Goal: Task Accomplishment & Management: Use online tool/utility

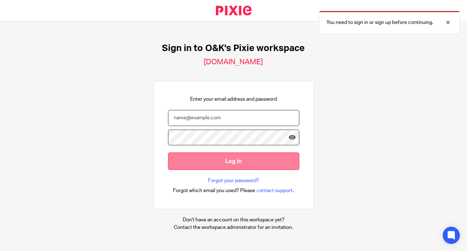
type input "[EMAIL_ADDRESS][DOMAIN_NAME]"
click at [260, 160] on input "Log in" at bounding box center [233, 160] width 131 height 17
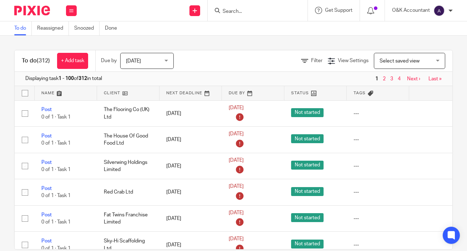
click at [243, 12] on input "Search" at bounding box center [254, 12] width 64 height 6
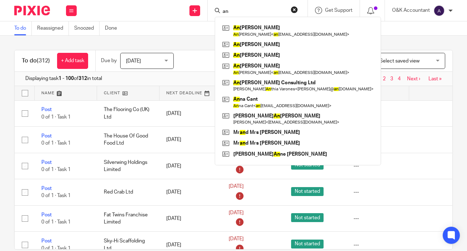
type input "a"
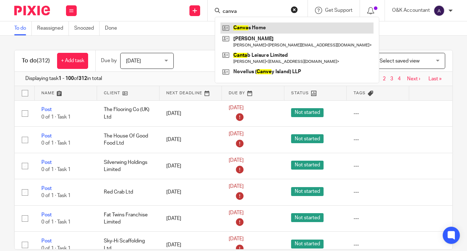
type input "canva"
click at [247, 27] on link at bounding box center [296, 27] width 153 height 11
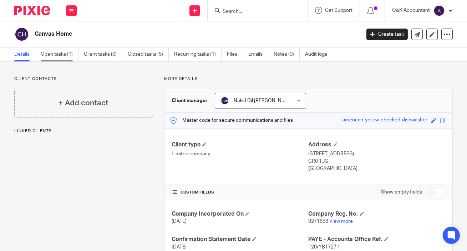
click at [53, 56] on link "Open tasks (1)" at bounding box center [60, 54] width 38 height 14
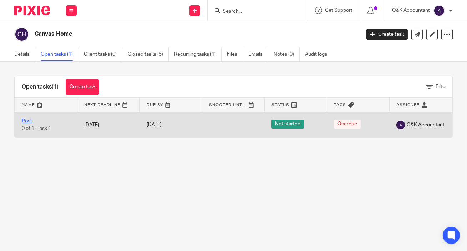
click at [25, 119] on link "Post" at bounding box center [27, 120] width 10 height 5
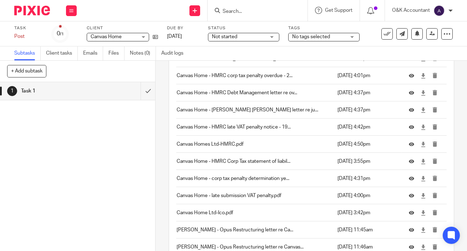
scroll to position [596, 0]
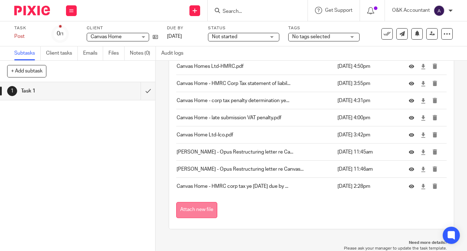
click at [204, 208] on button "Attach new file" at bounding box center [196, 210] width 41 height 16
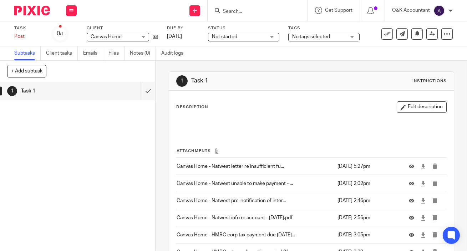
click at [236, 10] on input "Search" at bounding box center [254, 12] width 64 height 6
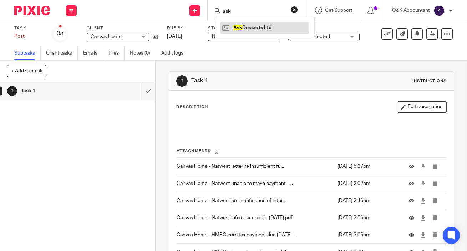
type input "ask"
click at [239, 27] on link at bounding box center [264, 27] width 88 height 11
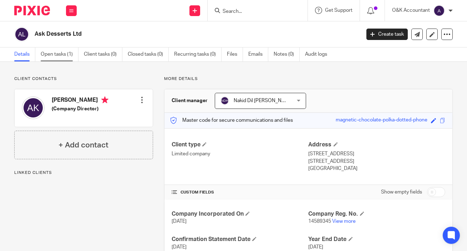
click at [53, 54] on link "Open tasks (1)" at bounding box center [60, 54] width 38 height 14
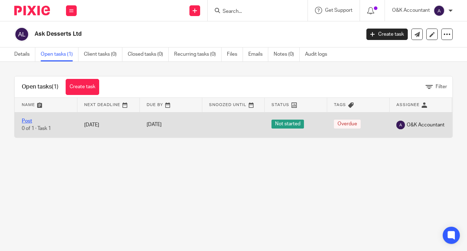
click at [30, 119] on link "Post" at bounding box center [27, 120] width 10 height 5
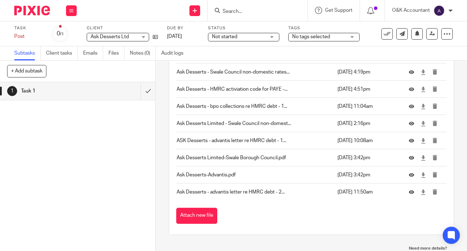
scroll to position [459, 0]
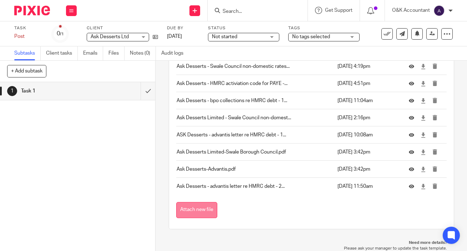
click at [199, 211] on button "Attach new file" at bounding box center [196, 210] width 41 height 16
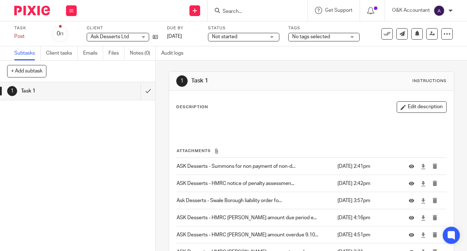
click at [230, 10] on input "Search" at bounding box center [254, 12] width 64 height 6
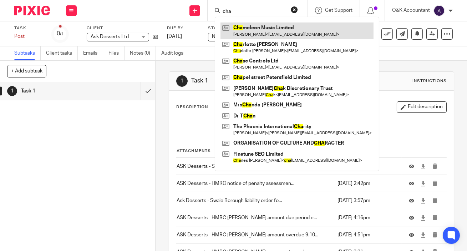
type input "cha"
click at [249, 27] on link at bounding box center [296, 30] width 153 height 16
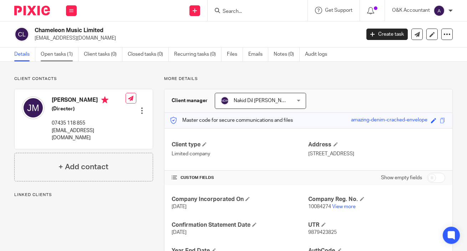
click at [47, 52] on link "Open tasks (1)" at bounding box center [60, 54] width 38 height 14
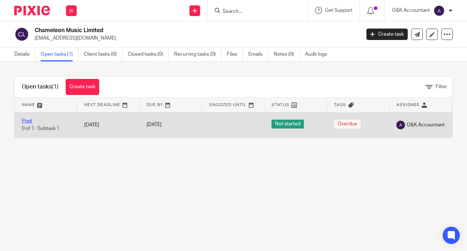
click at [26, 121] on link "Post" at bounding box center [27, 120] width 10 height 5
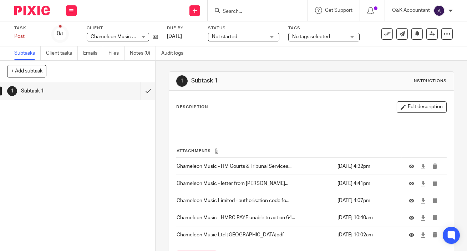
scroll to position [48, 0]
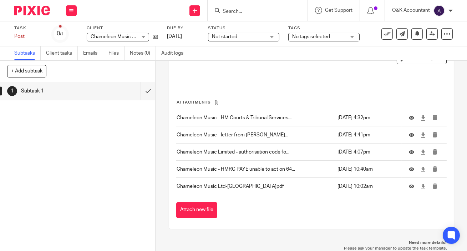
click at [202, 207] on button "Attach new file" at bounding box center [196, 210] width 41 height 16
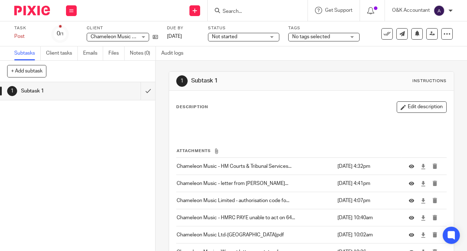
click at [224, 12] on input "Search" at bounding box center [254, 12] width 64 height 6
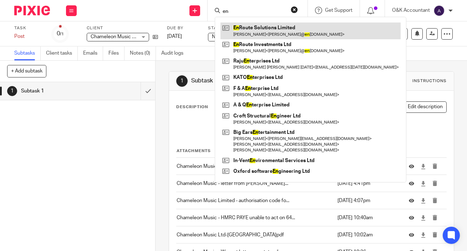
type input "en"
click at [259, 26] on link at bounding box center [310, 30] width 180 height 16
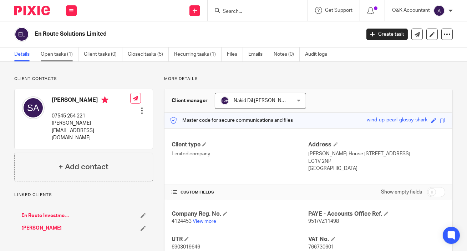
click at [59, 55] on link "Open tasks (1)" at bounding box center [60, 54] width 38 height 14
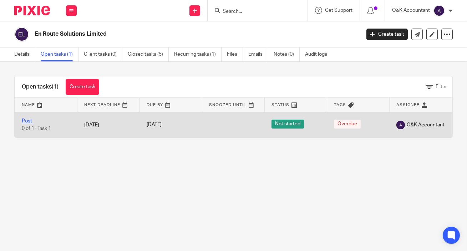
click at [25, 119] on link "Post" at bounding box center [27, 120] width 10 height 5
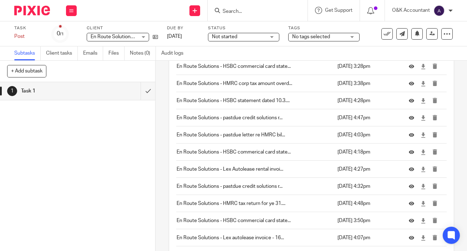
scroll to position [493, 0]
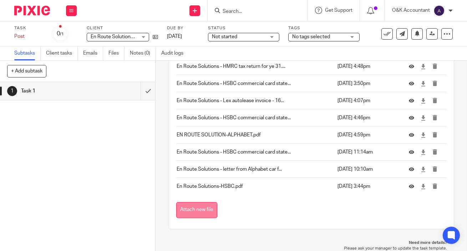
click at [206, 208] on button "Attach new file" at bounding box center [196, 210] width 41 height 16
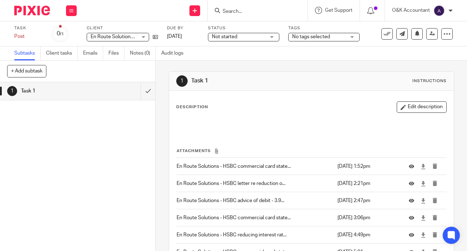
click at [227, 9] on input "Search" at bounding box center [254, 12] width 64 height 6
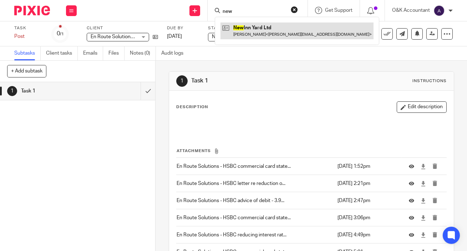
type input "new"
click at [240, 27] on link at bounding box center [296, 30] width 153 height 16
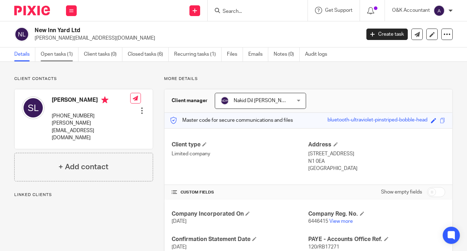
click at [52, 52] on link "Open tasks (1)" at bounding box center [60, 54] width 38 height 14
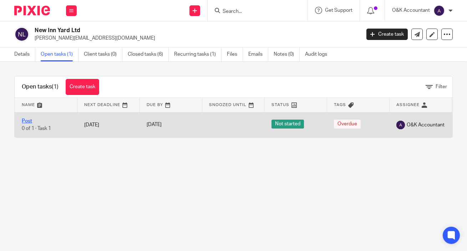
click at [26, 120] on link "Post" at bounding box center [27, 120] width 10 height 5
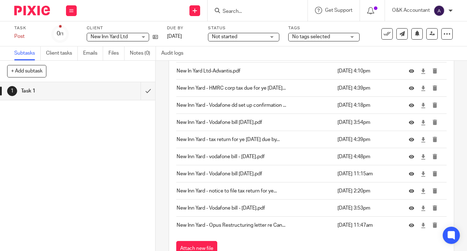
scroll to position [168, 0]
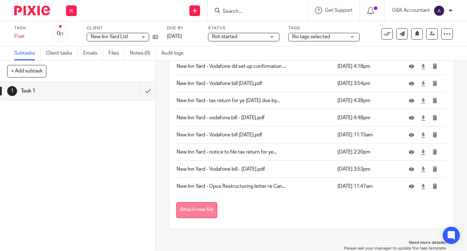
click at [200, 203] on button "Attach new file" at bounding box center [196, 210] width 41 height 16
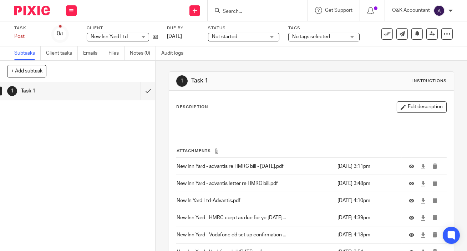
click at [252, 10] on input "Search" at bounding box center [254, 12] width 64 height 6
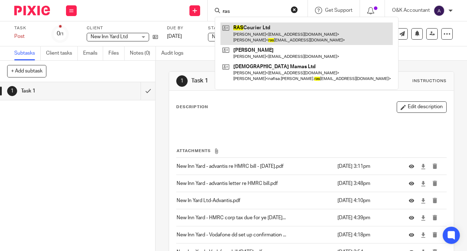
type input "ras"
click at [248, 30] on link at bounding box center [306, 33] width 172 height 22
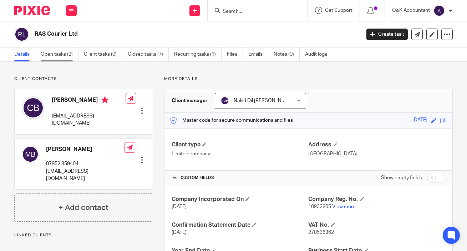
click at [63, 53] on link "Open tasks (2)" at bounding box center [60, 54] width 38 height 14
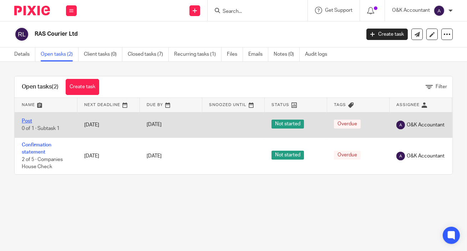
click at [26, 121] on link "Post" at bounding box center [27, 120] width 10 height 5
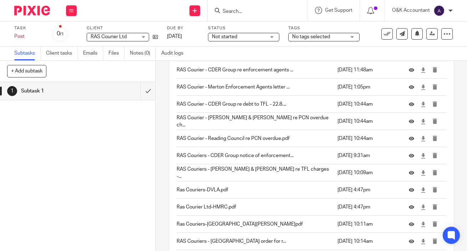
scroll to position [2101, 0]
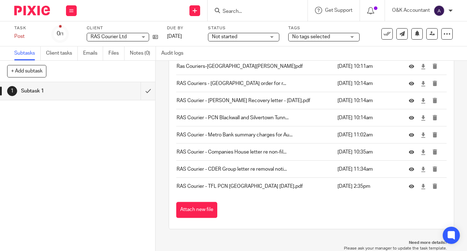
drag, startPoint x: 207, startPoint y: 208, endPoint x: 201, endPoint y: 205, distance: 6.5
click at [207, 208] on button "Attach new file" at bounding box center [196, 210] width 41 height 16
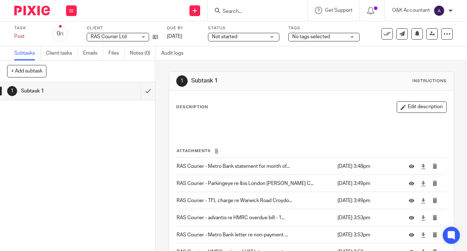
click at [227, 12] on input "Search" at bounding box center [254, 12] width 64 height 6
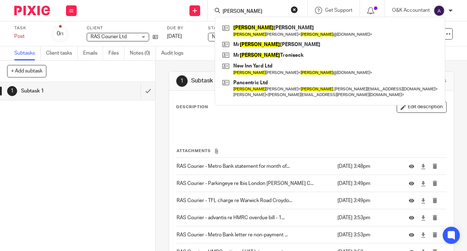
drag, startPoint x: 229, startPoint y: 13, endPoint x: 214, endPoint y: 14, distance: 15.0
click at [214, 14] on div "simon Simon Lee Simon Lee < simon @siroben.co.uk > Mr Simon Fenn Mr Simon Troni…" at bounding box center [257, 10] width 100 height 21
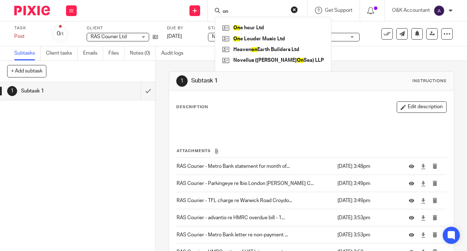
type input "n"
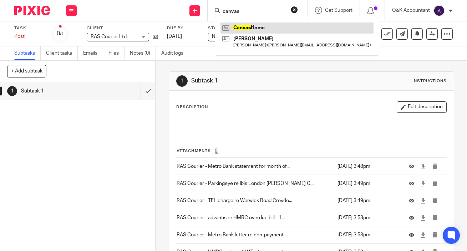
type input "canvas"
click at [238, 27] on link at bounding box center [296, 27] width 153 height 11
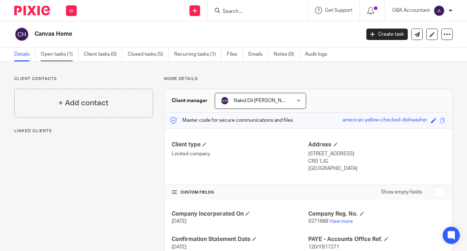
click at [52, 53] on link "Open tasks (1)" at bounding box center [60, 54] width 38 height 14
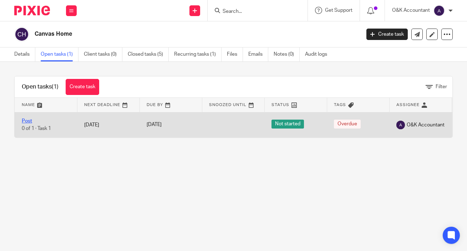
click at [28, 120] on link "Post" at bounding box center [27, 120] width 10 height 5
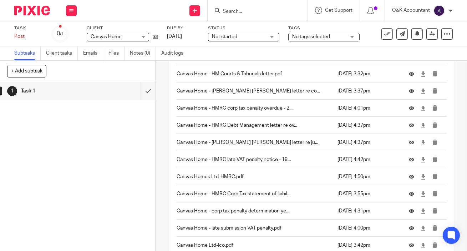
scroll to position [613, 0]
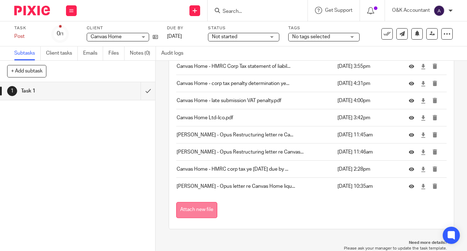
click at [185, 207] on button "Attach new file" at bounding box center [196, 210] width 41 height 16
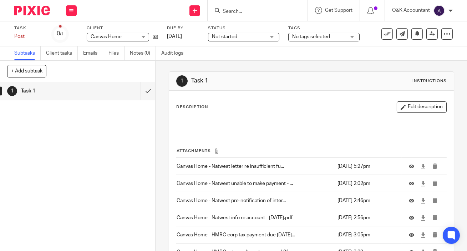
click at [231, 10] on input "Search" at bounding box center [254, 12] width 64 height 6
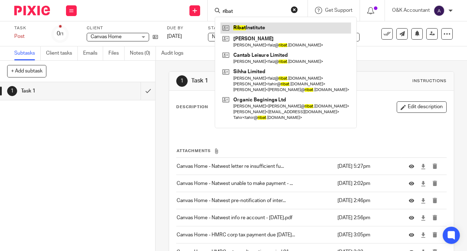
type input "ribat"
click at [266, 26] on link at bounding box center [285, 27] width 130 height 11
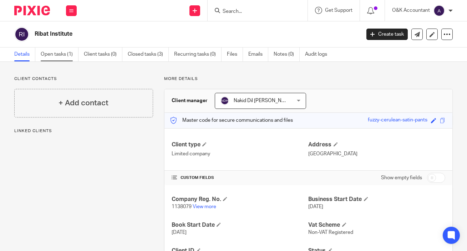
click at [50, 51] on link "Open tasks (1)" at bounding box center [60, 54] width 38 height 14
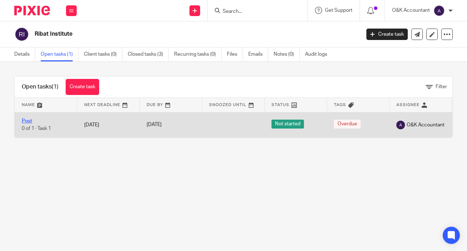
click at [27, 121] on link "Post" at bounding box center [27, 120] width 10 height 5
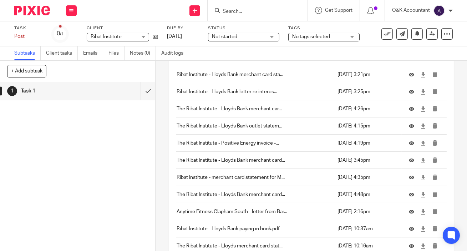
scroll to position [305, 0]
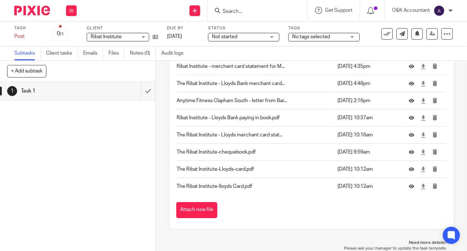
click at [193, 207] on button "Attach new file" at bounding box center [196, 210] width 41 height 16
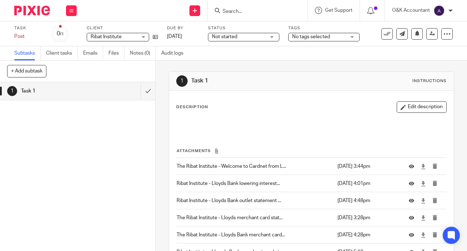
click at [239, 10] on input "Search" at bounding box center [254, 12] width 64 height 6
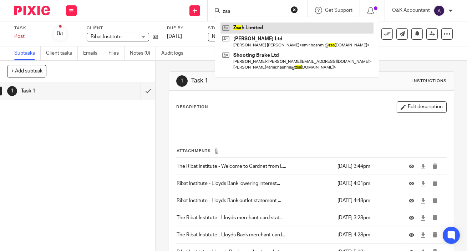
type input "zsa"
click at [241, 27] on link at bounding box center [296, 27] width 153 height 11
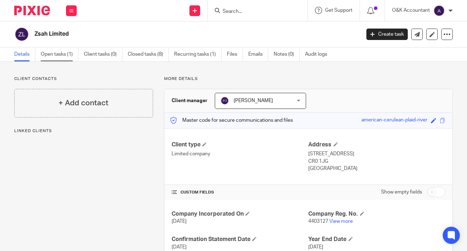
click at [58, 52] on link "Open tasks (1)" at bounding box center [60, 54] width 38 height 14
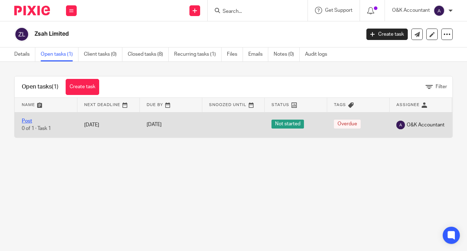
click at [24, 122] on link "Post" at bounding box center [27, 120] width 10 height 5
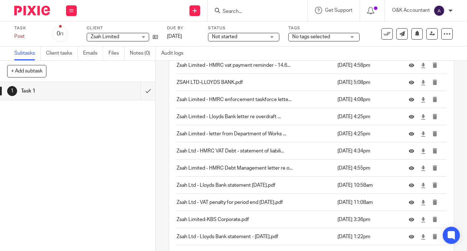
scroll to position [1708, 0]
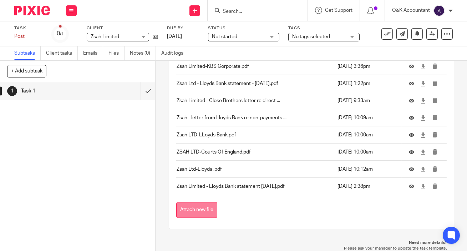
click at [212, 207] on button "Attach new file" at bounding box center [196, 210] width 41 height 16
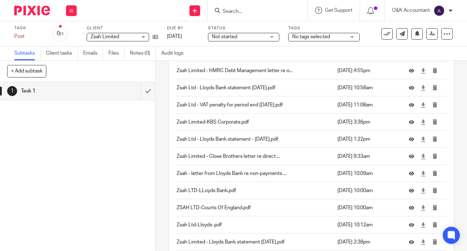
scroll to position [1742, 0]
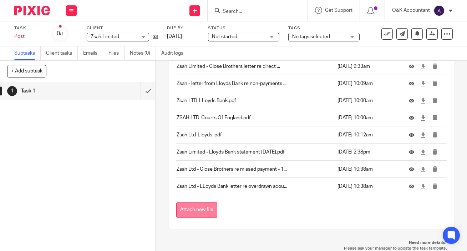
click at [191, 209] on button "Attach new file" at bounding box center [196, 210] width 41 height 16
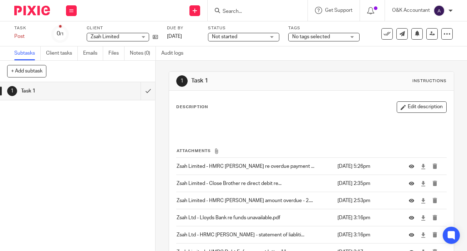
click at [241, 11] on input "Search" at bounding box center [254, 12] width 64 height 6
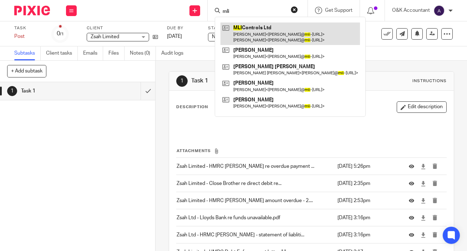
type input "mli"
click at [284, 30] on link at bounding box center [289, 33] width 139 height 22
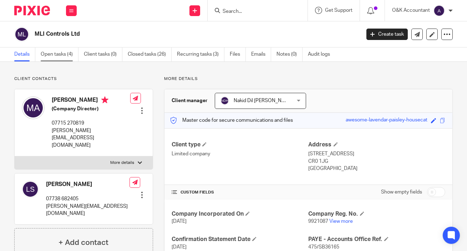
click at [46, 56] on link "Open tasks (4)" at bounding box center [60, 54] width 38 height 14
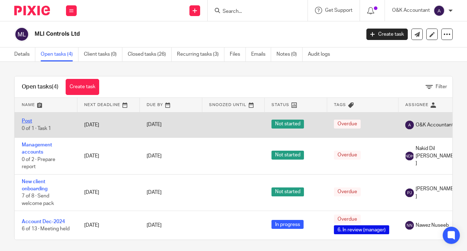
click at [28, 120] on link "Post" at bounding box center [27, 120] width 10 height 5
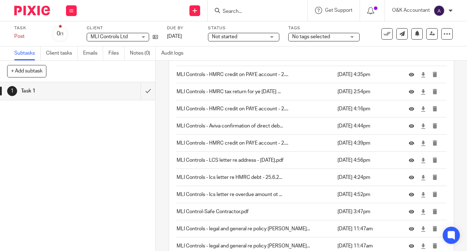
scroll to position [271, 0]
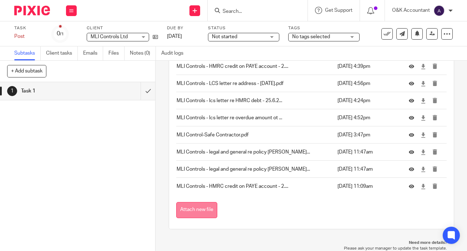
click at [210, 211] on button "Attach new file" at bounding box center [196, 210] width 41 height 16
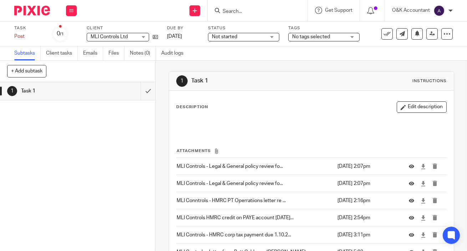
click at [237, 12] on input "Search" at bounding box center [254, 12] width 64 height 6
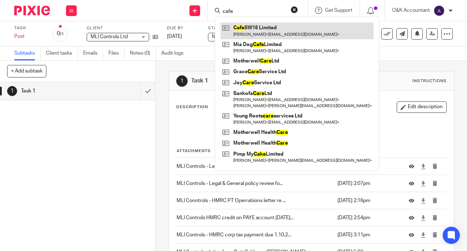
type input "cafe"
click at [245, 29] on link at bounding box center [296, 30] width 153 height 16
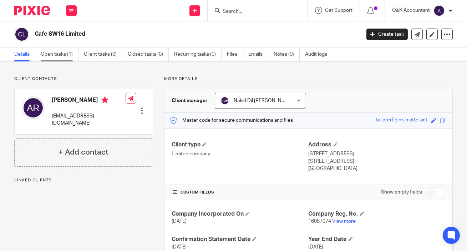
click at [65, 53] on link "Open tasks (1)" at bounding box center [60, 54] width 38 height 14
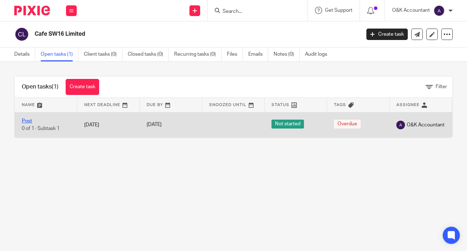
click at [29, 119] on link "Post" at bounding box center [27, 120] width 10 height 5
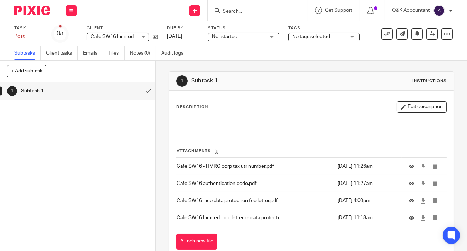
scroll to position [31, 0]
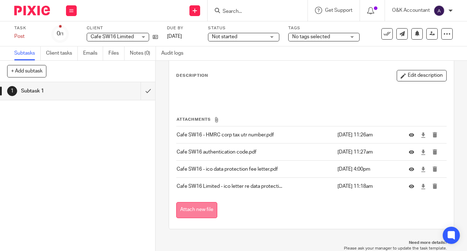
click at [203, 209] on button "Attach new file" at bounding box center [196, 210] width 41 height 16
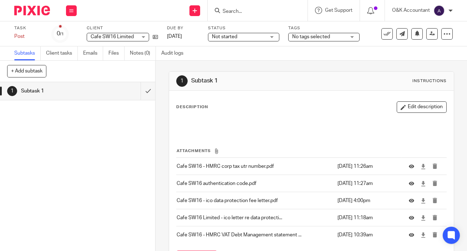
click at [242, 12] on input "Search" at bounding box center [254, 12] width 64 height 6
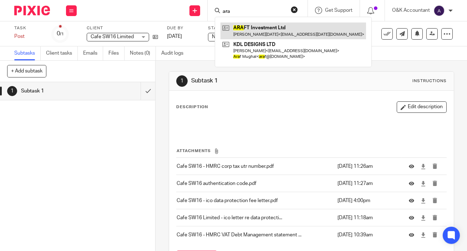
type input "ara"
click at [248, 29] on link at bounding box center [292, 30] width 145 height 16
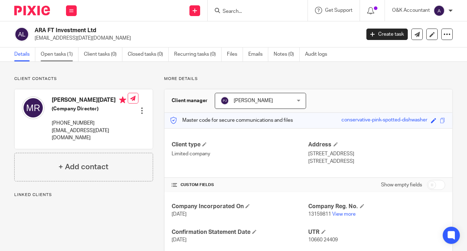
click at [50, 53] on link "Open tasks (1)" at bounding box center [60, 54] width 38 height 14
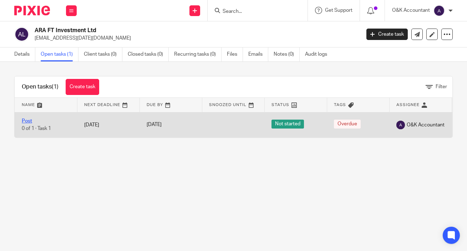
click at [25, 119] on link "Post" at bounding box center [27, 120] width 10 height 5
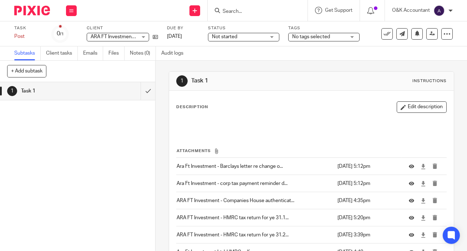
scroll to position [66, 0]
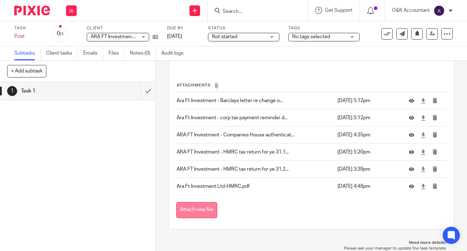
click at [194, 210] on button "Attach new file" at bounding box center [196, 210] width 41 height 16
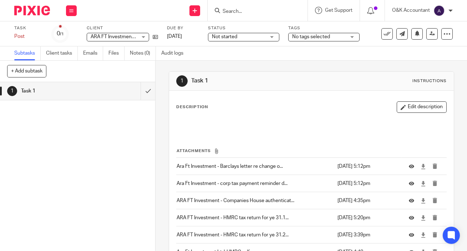
scroll to position [83, 0]
